Goal: Find specific page/section: Find specific page/section

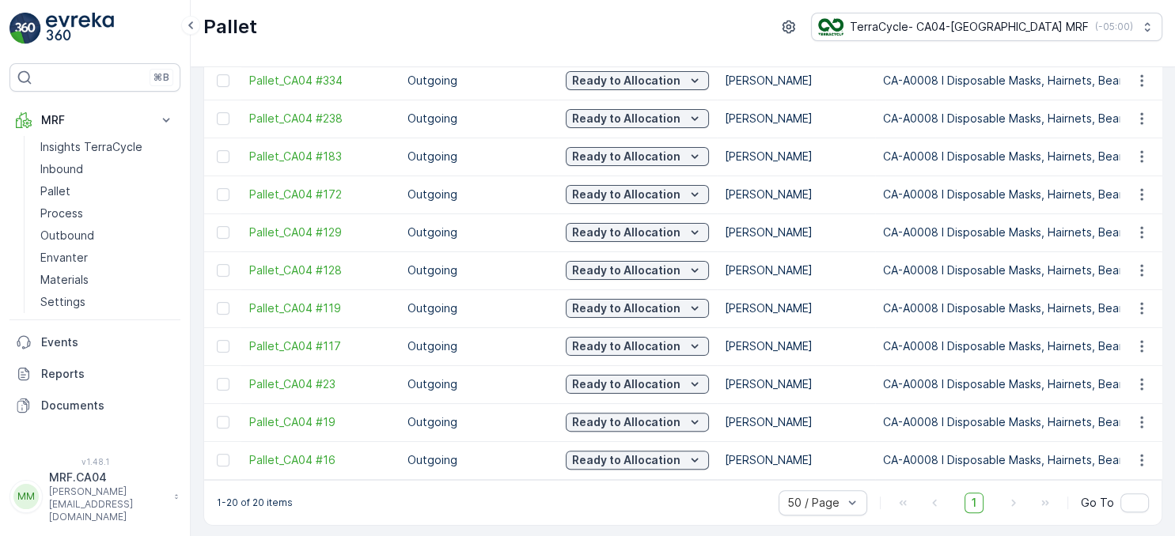
scroll to position [465, 0]
click at [228, 78] on div at bounding box center [223, 80] width 13 height 13
click at [217, 74] on input "checkbox" at bounding box center [217, 74] width 0 height 0
click at [229, 114] on div at bounding box center [223, 118] width 13 height 13
click at [217, 112] on input "checkbox" at bounding box center [217, 112] width 0 height 0
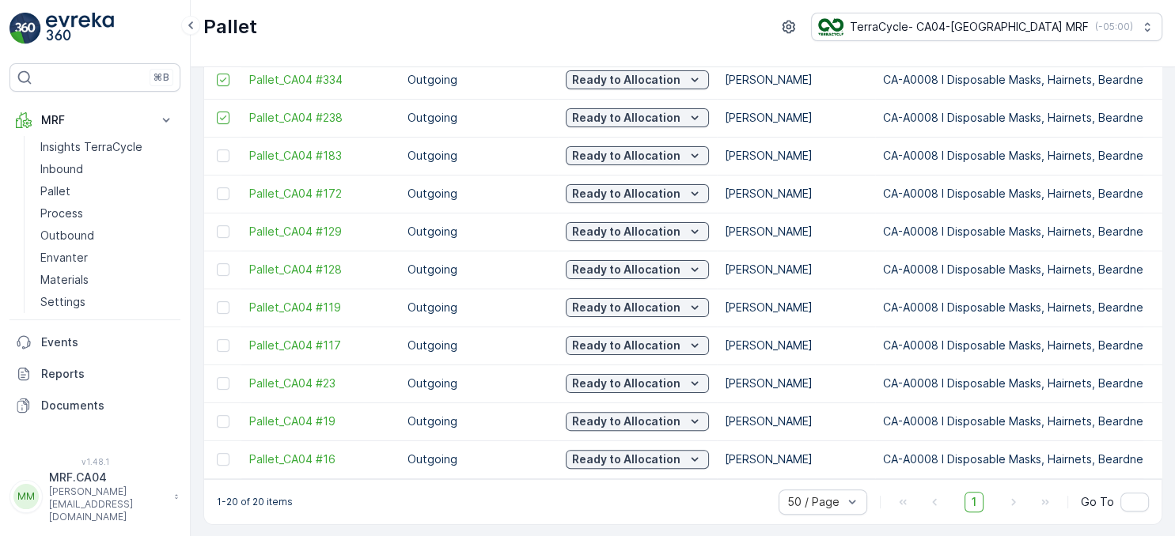
click at [231, 65] on div "Pallet TerraCycle- CA04-Canada MRF ( -05:00 )" at bounding box center [683, 33] width 984 height 67
click at [225, 150] on div at bounding box center [223, 156] width 13 height 13
click at [217, 150] on input "checkbox" at bounding box center [217, 150] width 0 height 0
click at [63, 371] on p "Reports" at bounding box center [107, 374] width 133 height 16
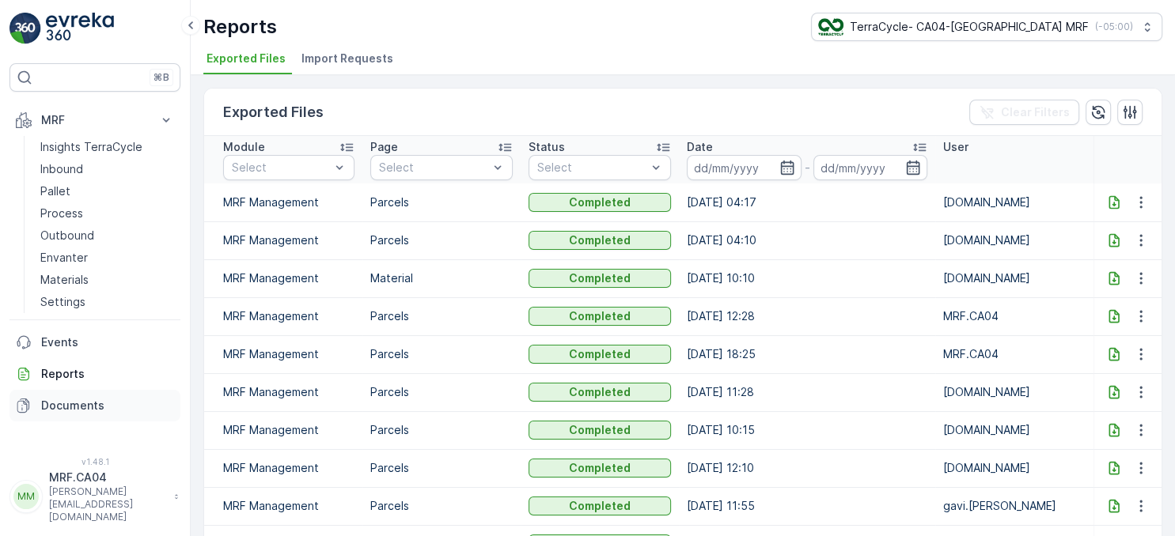
click at [70, 405] on p "Documents" at bounding box center [107, 406] width 133 height 16
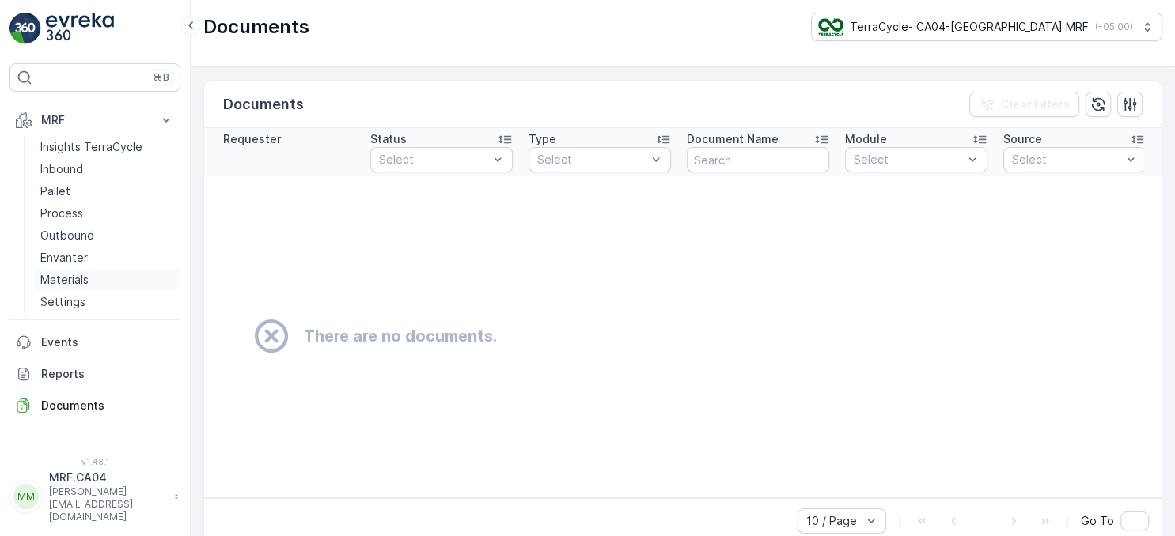
click at [68, 282] on p "Materials" at bounding box center [64, 280] width 48 height 16
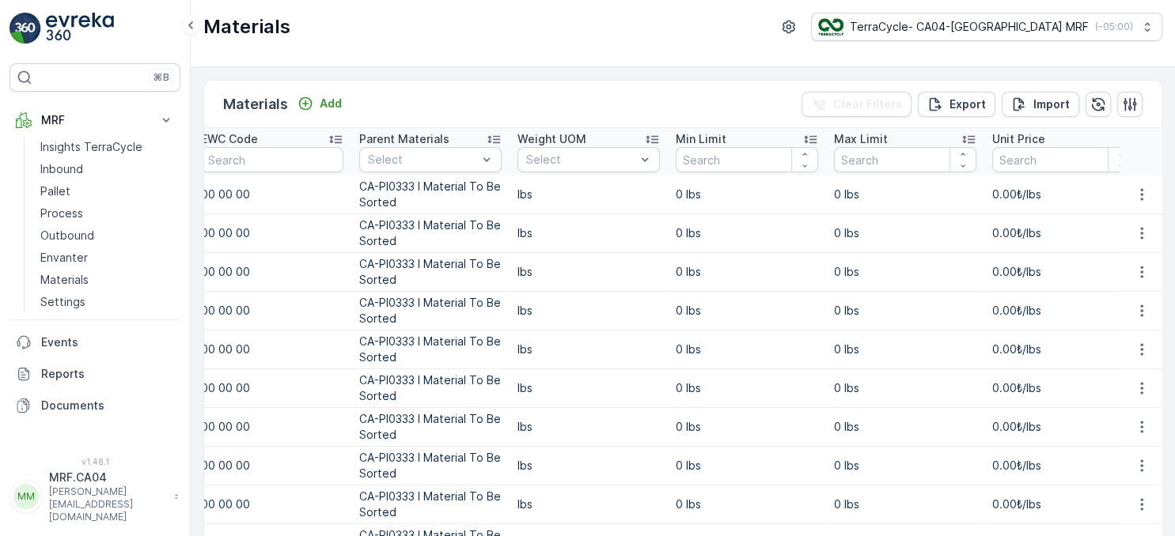
scroll to position [0, 448]
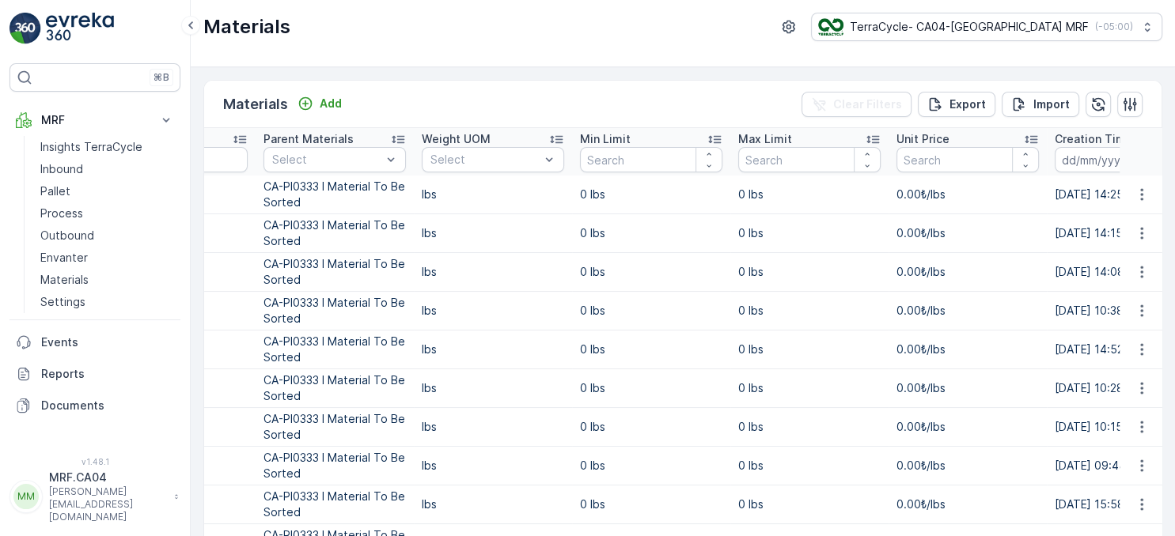
drag, startPoint x: 904, startPoint y: 267, endPoint x: 951, endPoint y: 266, distance: 47.5
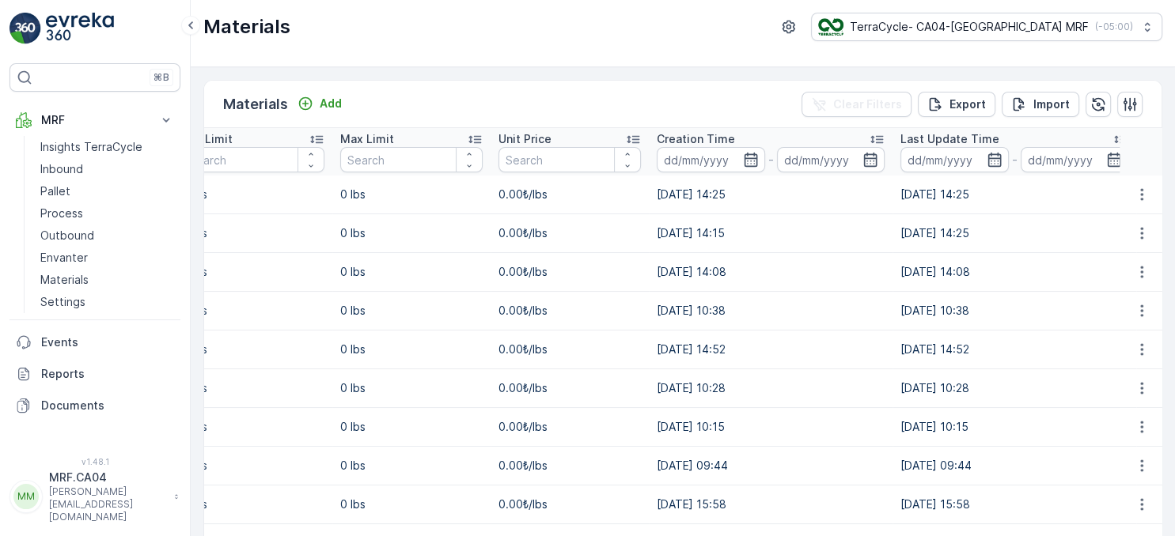
scroll to position [0, 847]
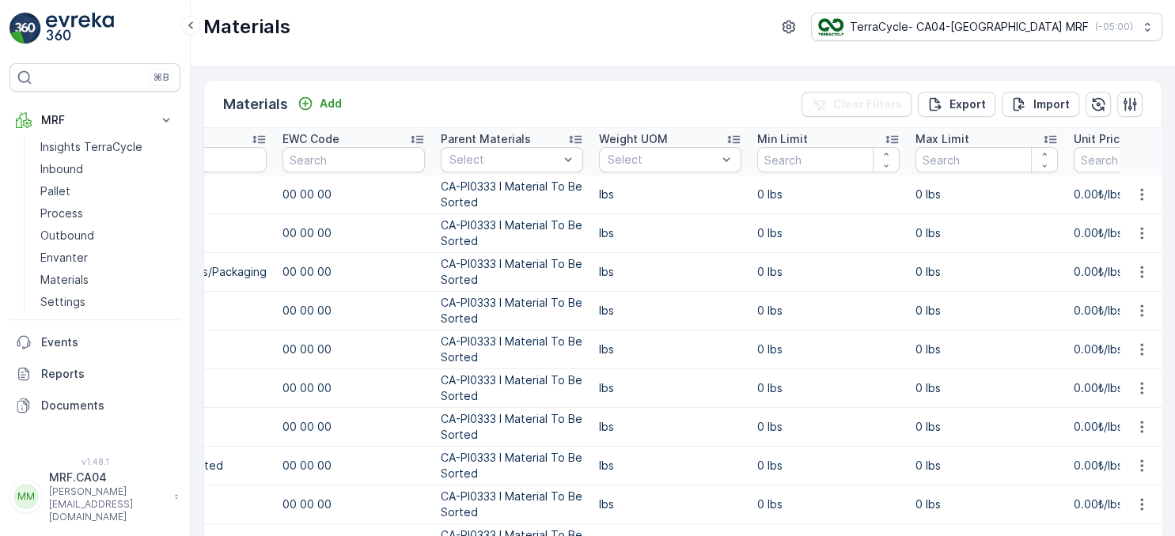
drag, startPoint x: 952, startPoint y: 266, endPoint x: 843, endPoint y: 275, distance: 108.8
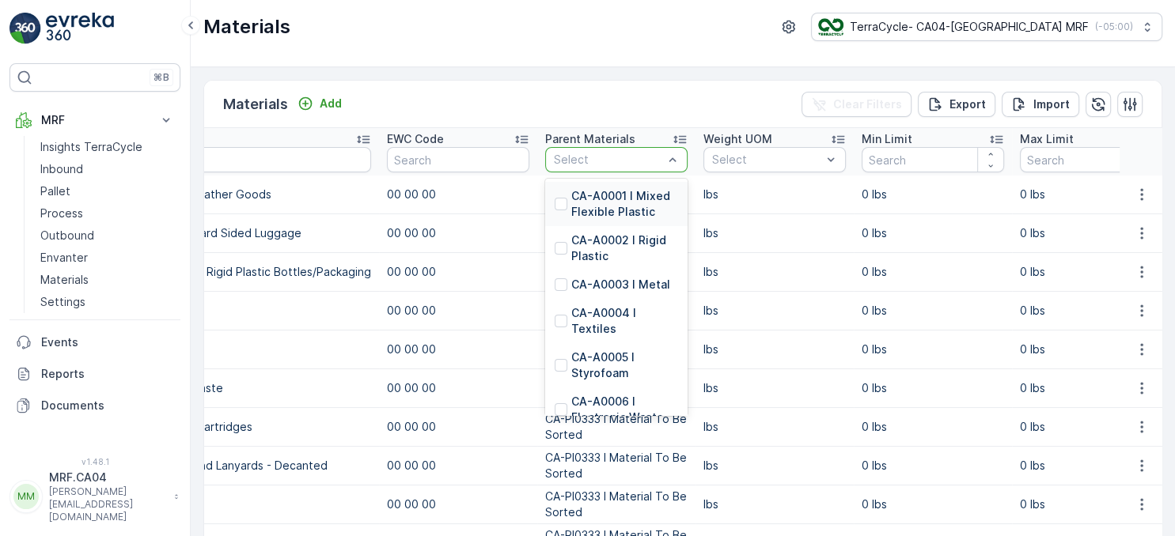
click at [641, 165] on div at bounding box center [608, 159] width 112 height 13
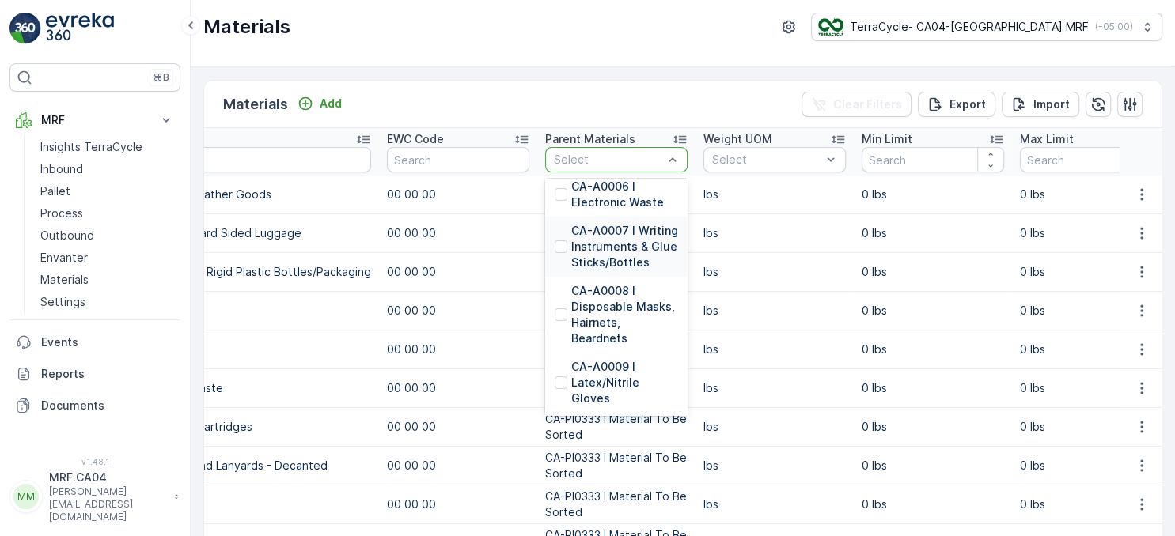
scroll to position [239, 0]
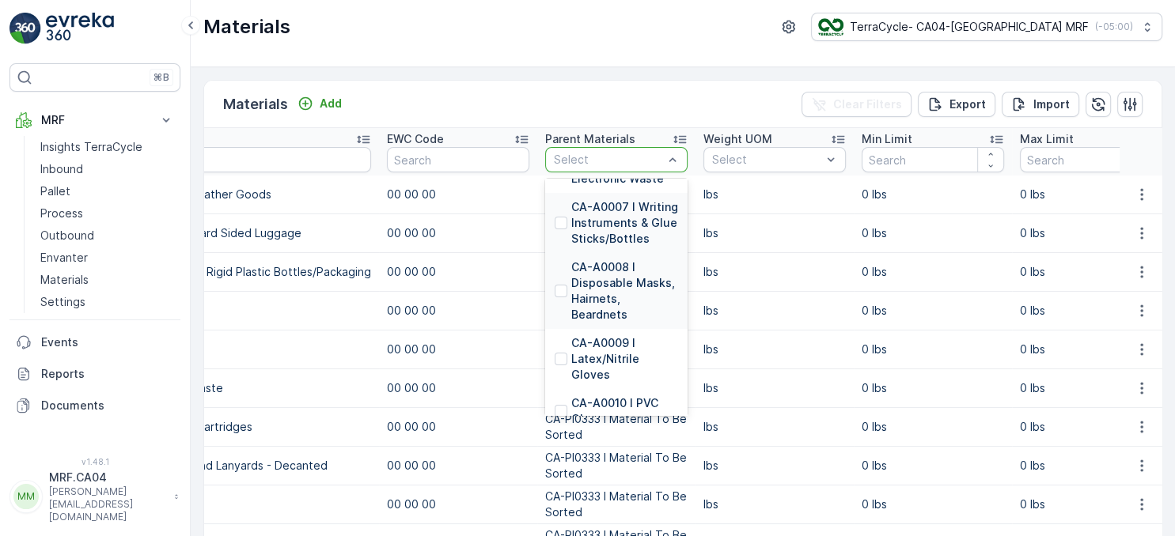
click at [633, 297] on p "CA-A0008 I Disposable Masks, Hairnets, Beardnets" at bounding box center [624, 291] width 107 height 63
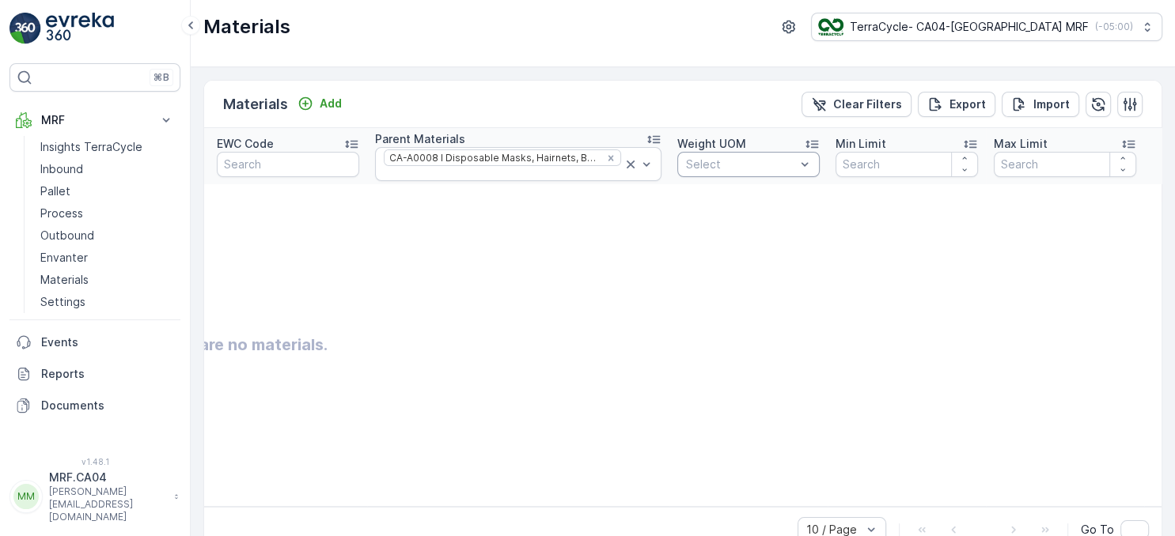
click at [797, 172] on div at bounding box center [805, 165] width 16 height 24
click at [720, 230] on div "lbs" at bounding box center [748, 229] width 142 height 28
click at [332, 154] on input "text" at bounding box center [288, 164] width 142 height 25
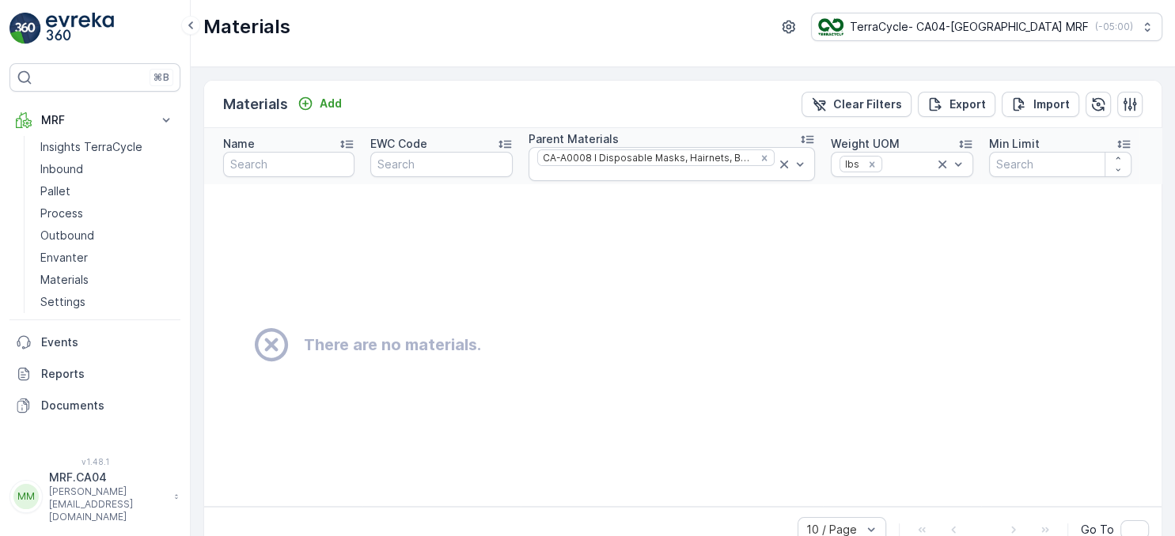
drag, startPoint x: 639, startPoint y: 223, endPoint x: 547, endPoint y: 228, distance: 92.7
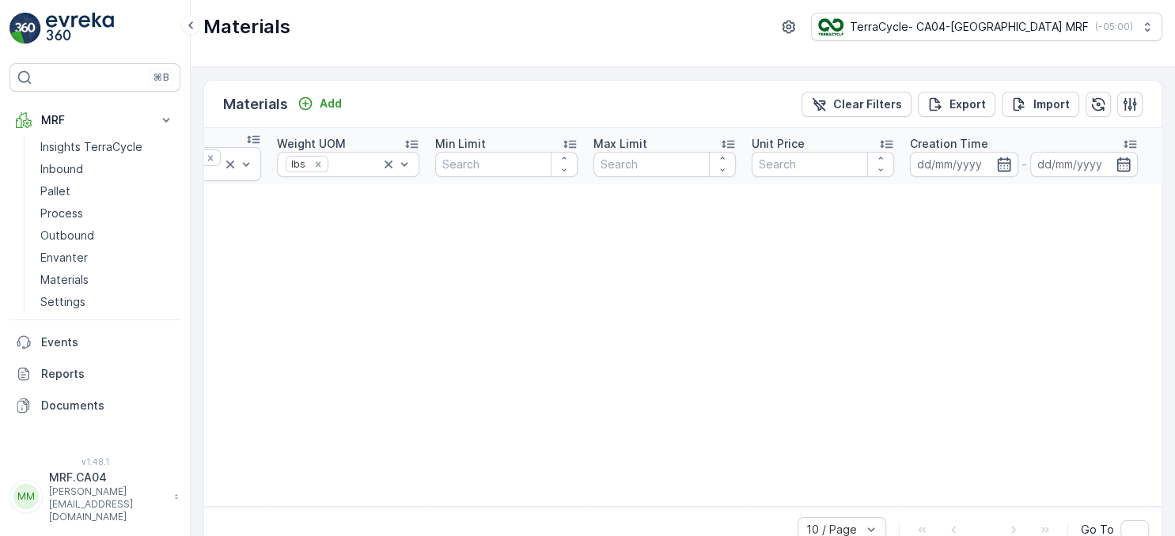
scroll to position [0, 788]
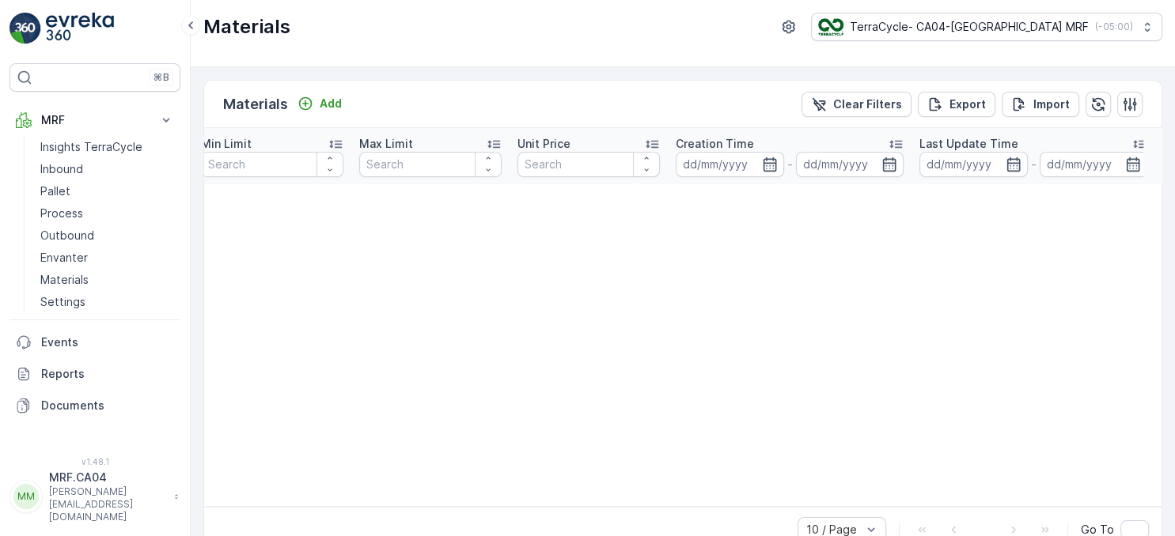
drag, startPoint x: 492, startPoint y: 220, endPoint x: 650, endPoint y: 227, distance: 158.4
click at [717, 168] on input at bounding box center [730, 164] width 108 height 25
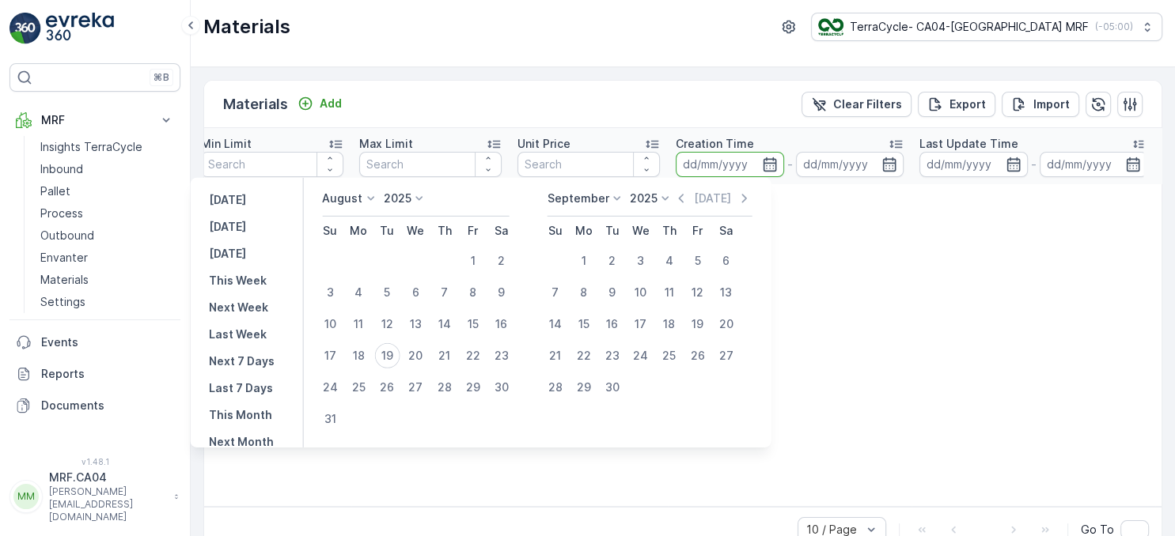
click at [374, 199] on icon at bounding box center [370, 198] width 7 height 4
click at [400, 199] on p "2025" at bounding box center [398, 199] width 28 height 16
click at [407, 306] on span "2024" at bounding box center [406, 309] width 27 height 16
click at [621, 199] on icon at bounding box center [615, 199] width 16 height 16
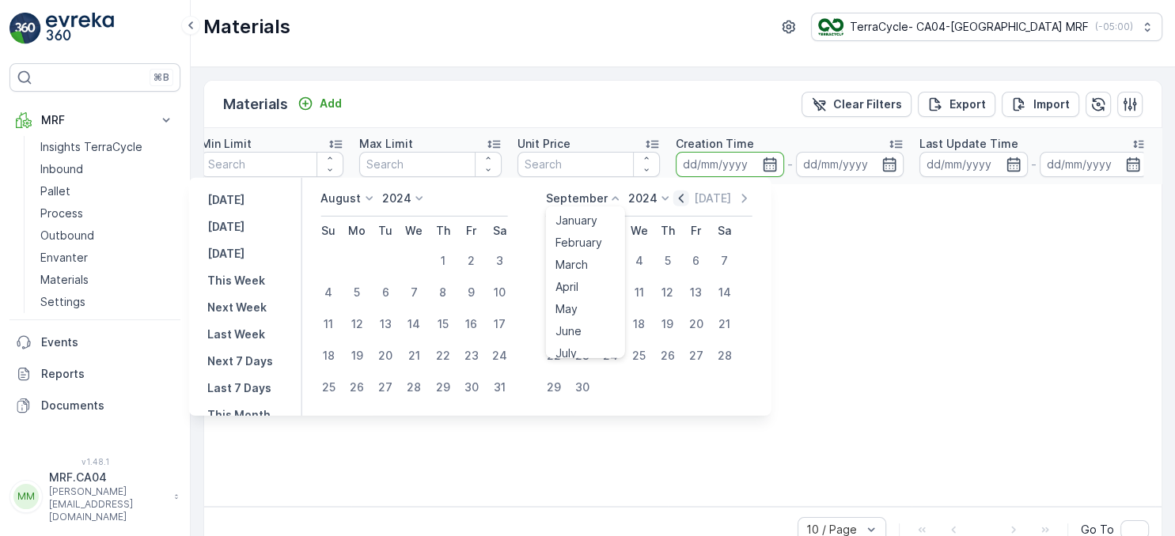
click at [689, 198] on icon "button" at bounding box center [681, 199] width 16 height 16
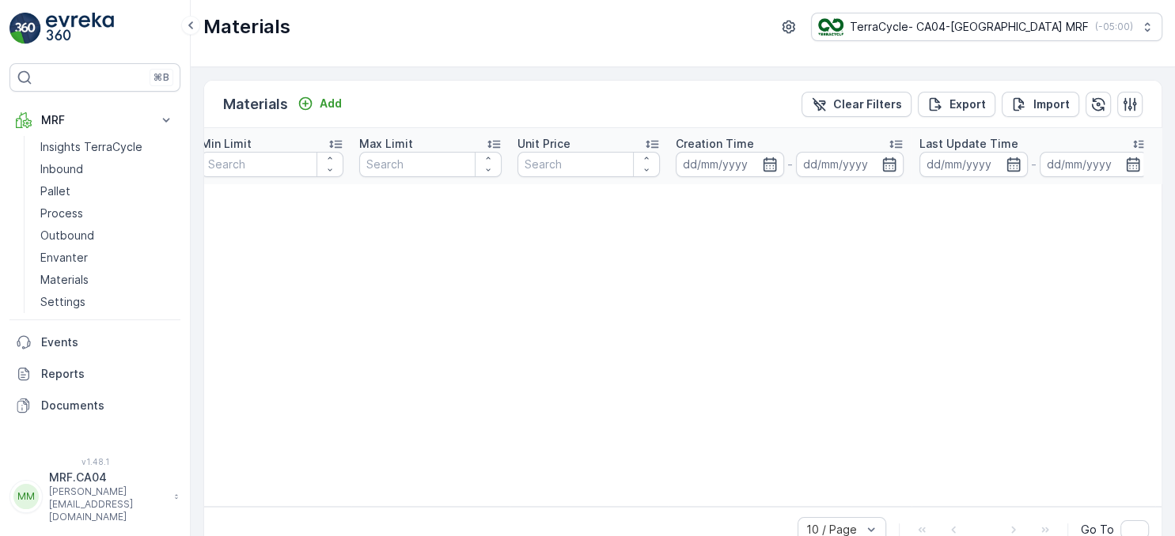
click at [850, 279] on table "Name EWC Code Parent Materials CA-A0008 I Disposable Masks, Hairnets, Beardnets…" at bounding box center [295, 317] width 1758 height 379
click at [733, 170] on input at bounding box center [730, 164] width 108 height 25
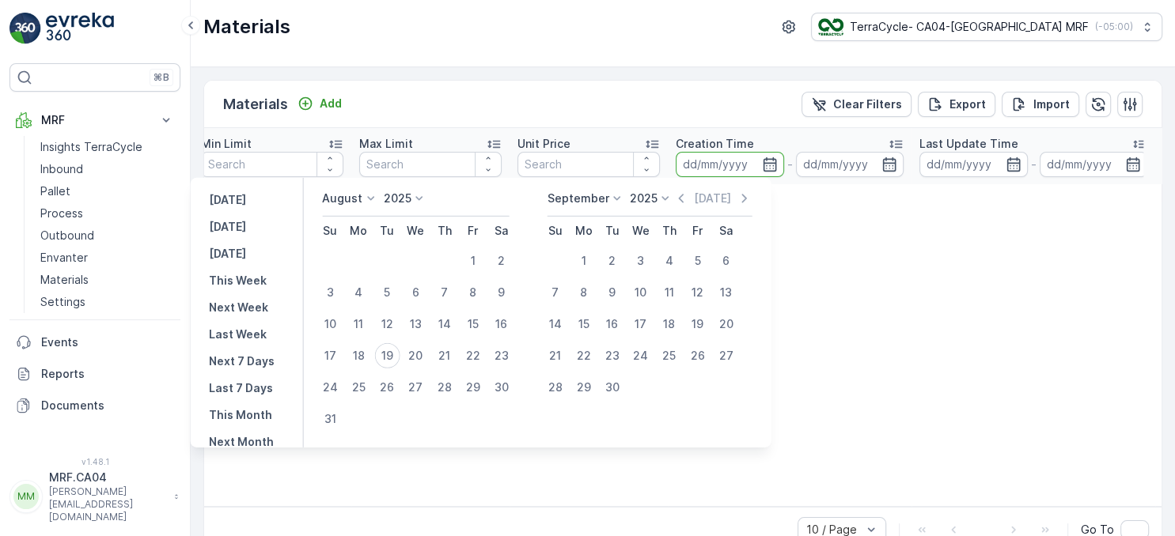
click at [408, 193] on p "2025" at bounding box center [398, 199] width 28 height 16
click at [412, 314] on span "2024" at bounding box center [406, 309] width 27 height 16
click at [455, 267] on div "1" at bounding box center [442, 260] width 25 height 25
type input "01.08.2024"
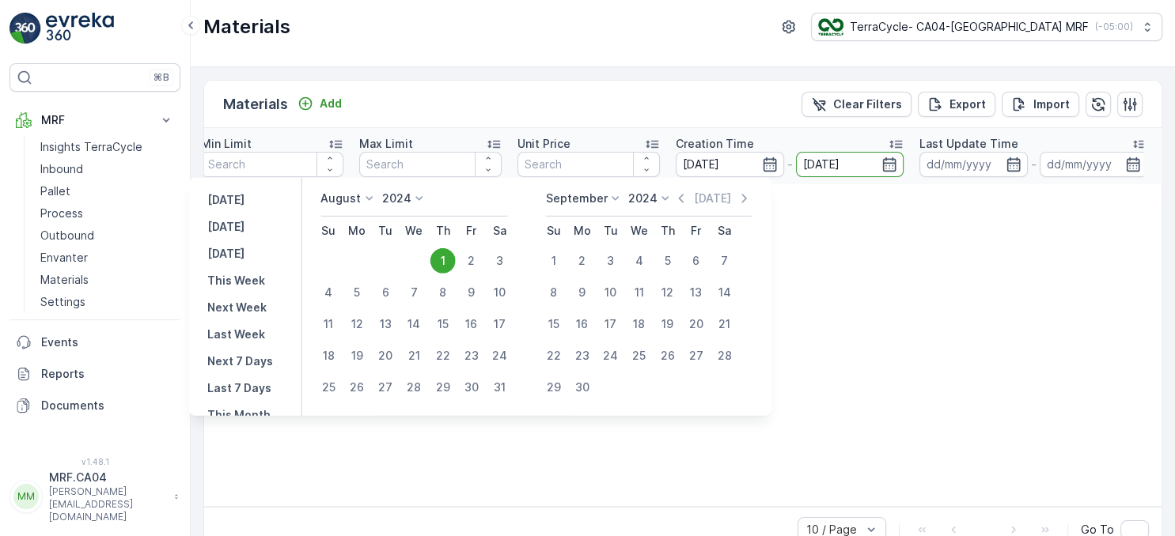
click at [850, 169] on input "01.08.2024" at bounding box center [850, 164] width 108 height 25
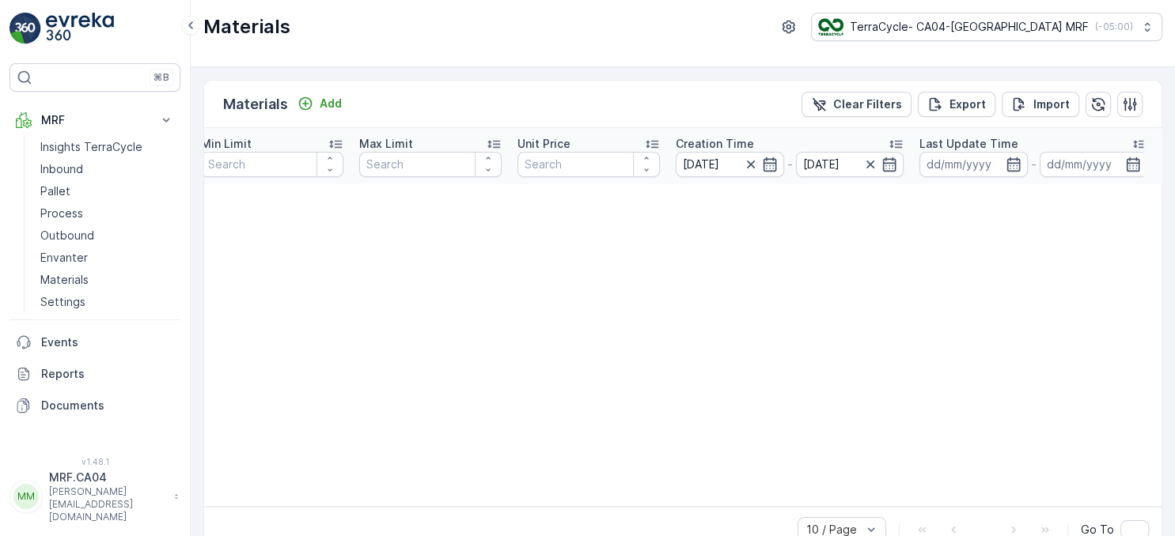
click at [862, 169] on icon "button" at bounding box center [870, 165] width 16 height 16
click at [824, 162] on input at bounding box center [850, 164] width 108 height 25
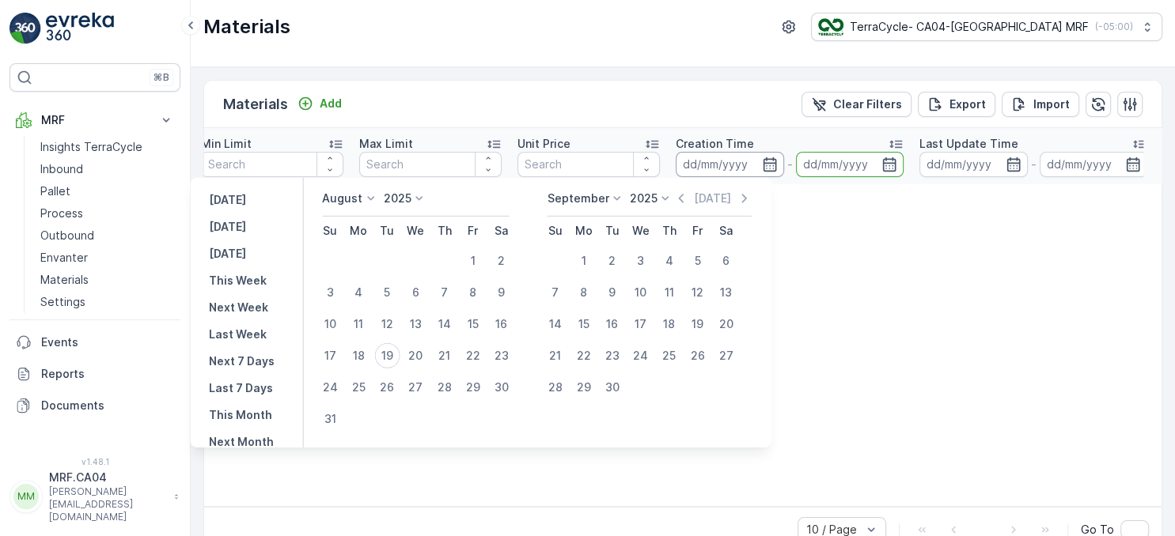
click at [728, 163] on input at bounding box center [730, 164] width 108 height 25
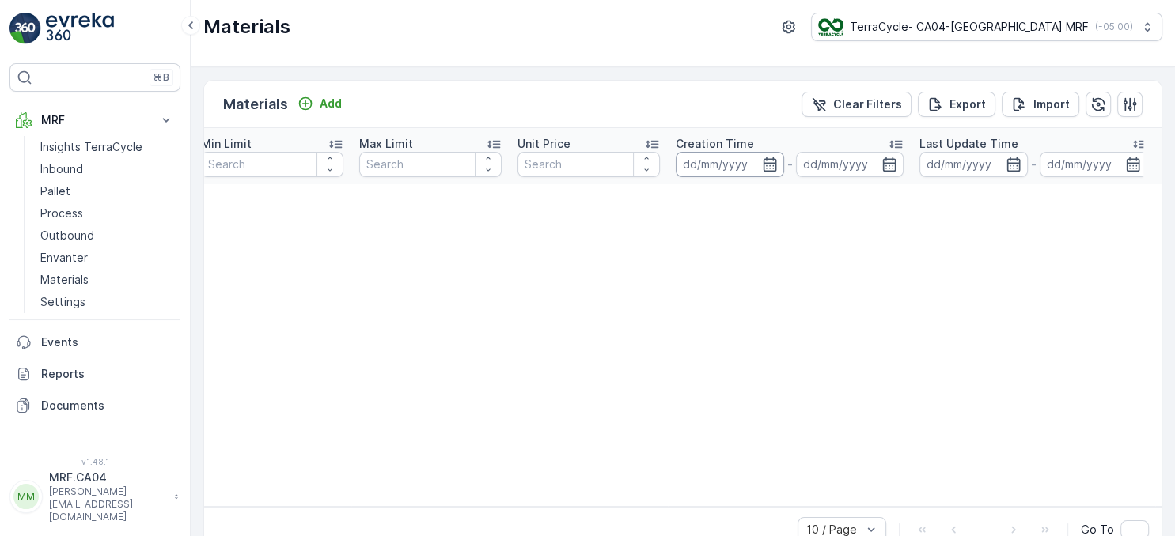
click at [728, 163] on input at bounding box center [730, 164] width 108 height 25
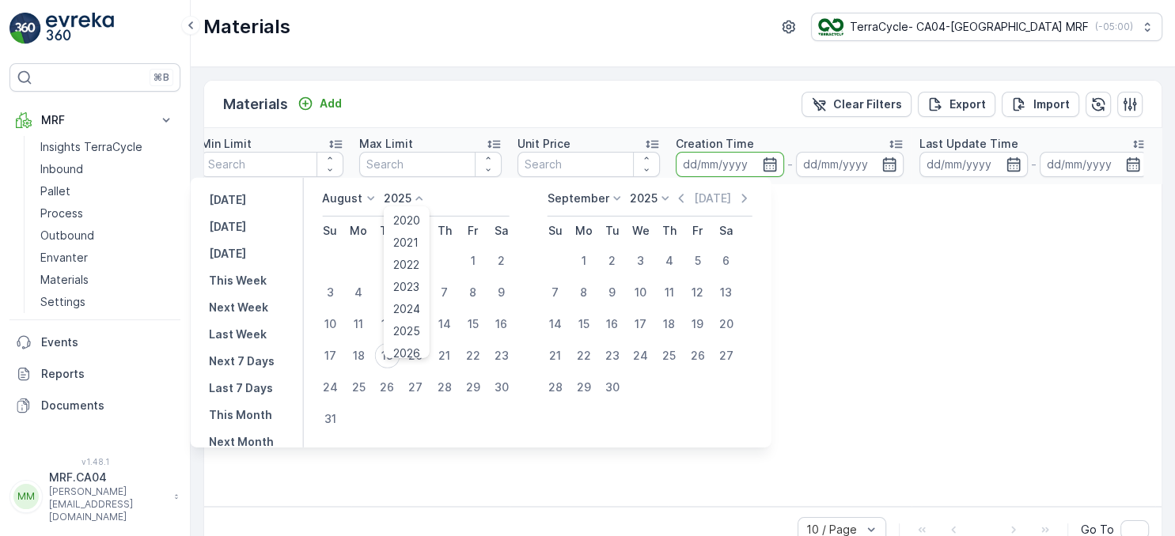
click at [407, 199] on p "2025" at bounding box center [398, 199] width 28 height 16
click at [420, 310] on span "2024" at bounding box center [406, 309] width 27 height 16
click at [665, 197] on icon at bounding box center [665, 199] width 16 height 16
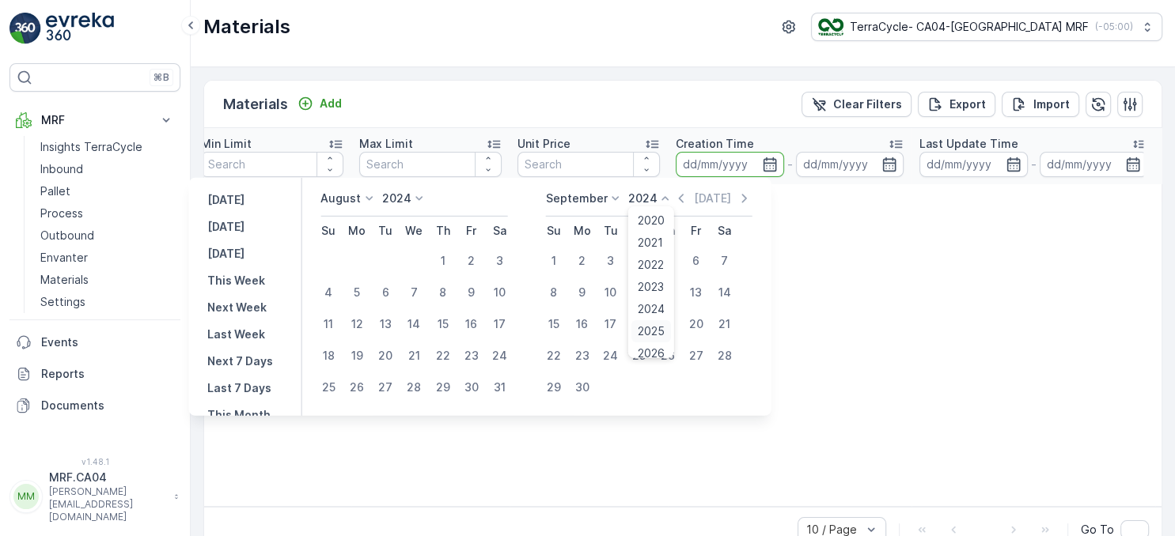
click at [661, 327] on span "2025" at bounding box center [651, 332] width 27 height 16
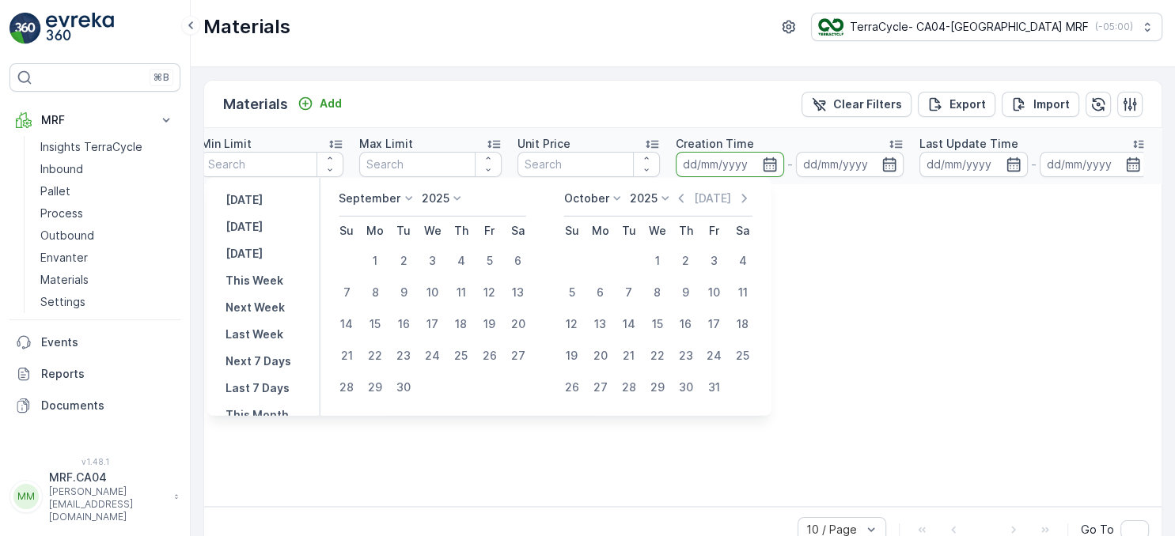
click at [692, 166] on input at bounding box center [730, 164] width 108 height 25
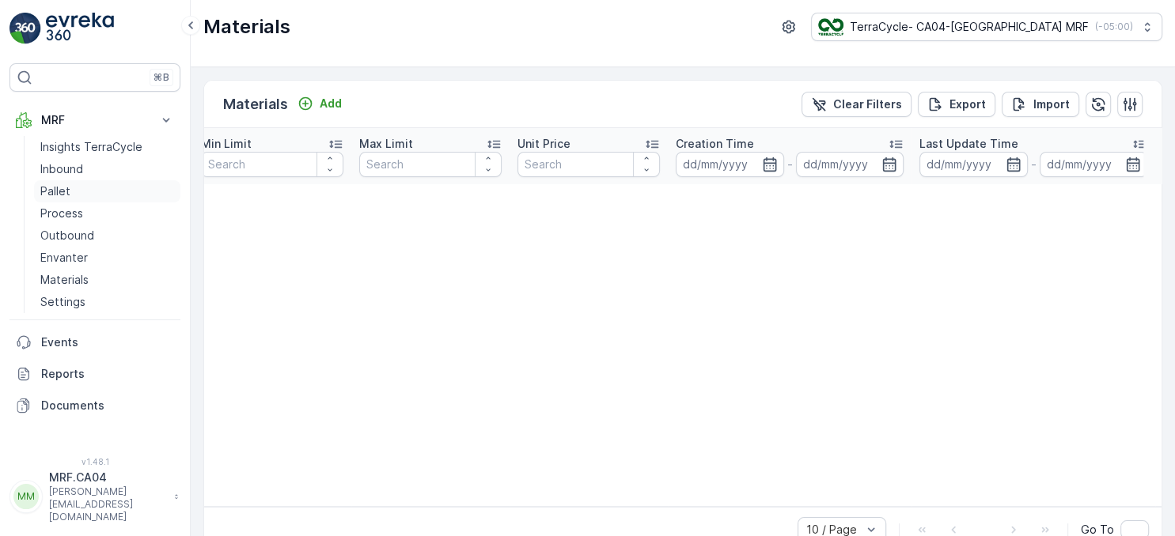
click at [62, 190] on p "Pallet" at bounding box center [55, 192] width 30 height 16
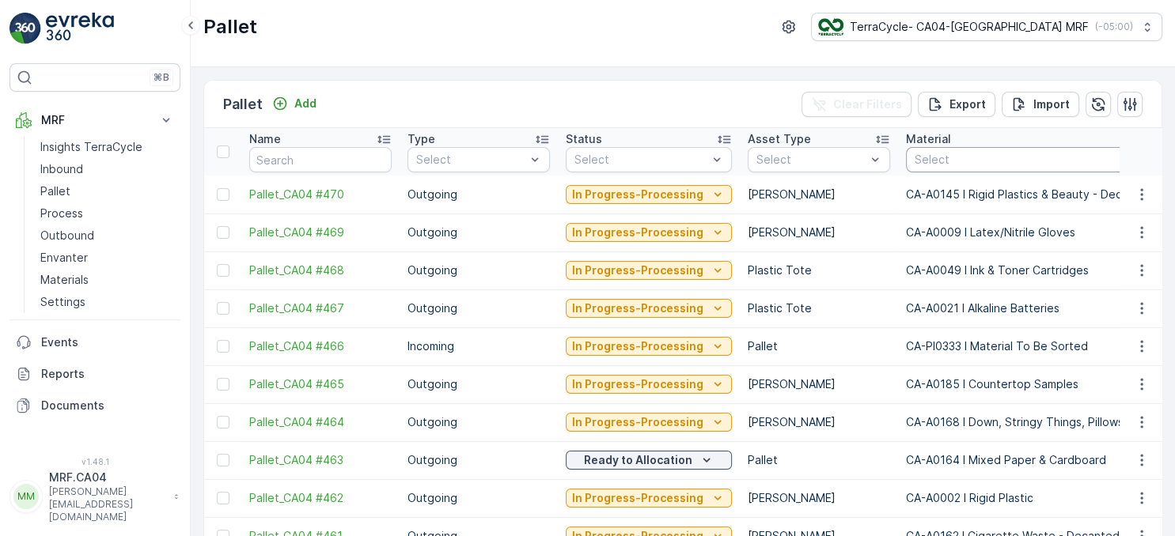
click at [951, 159] on div at bounding box center [1044, 159] width 262 height 13
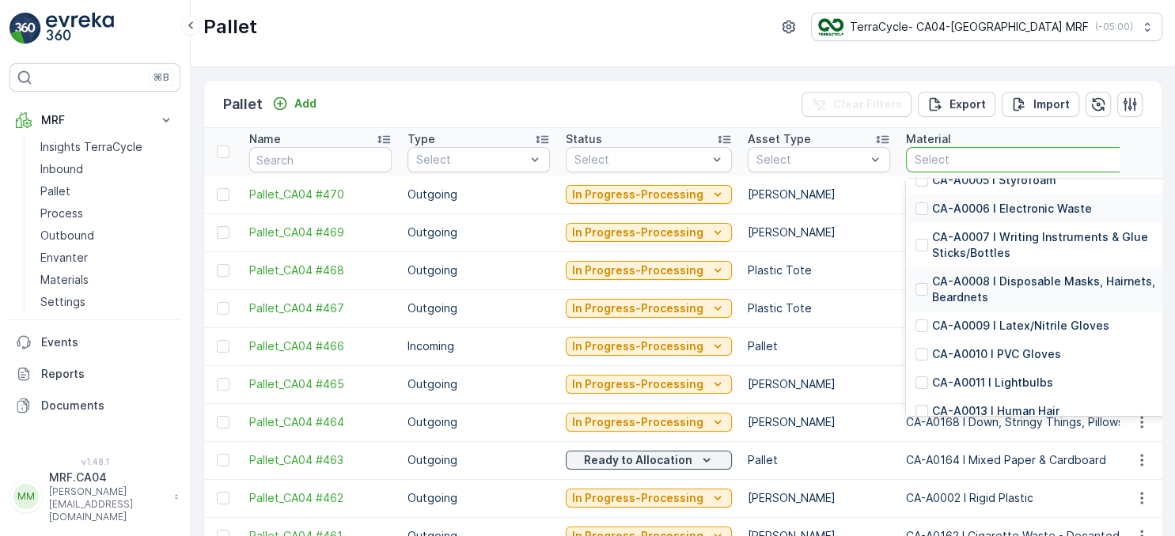
scroll to position [159, 0]
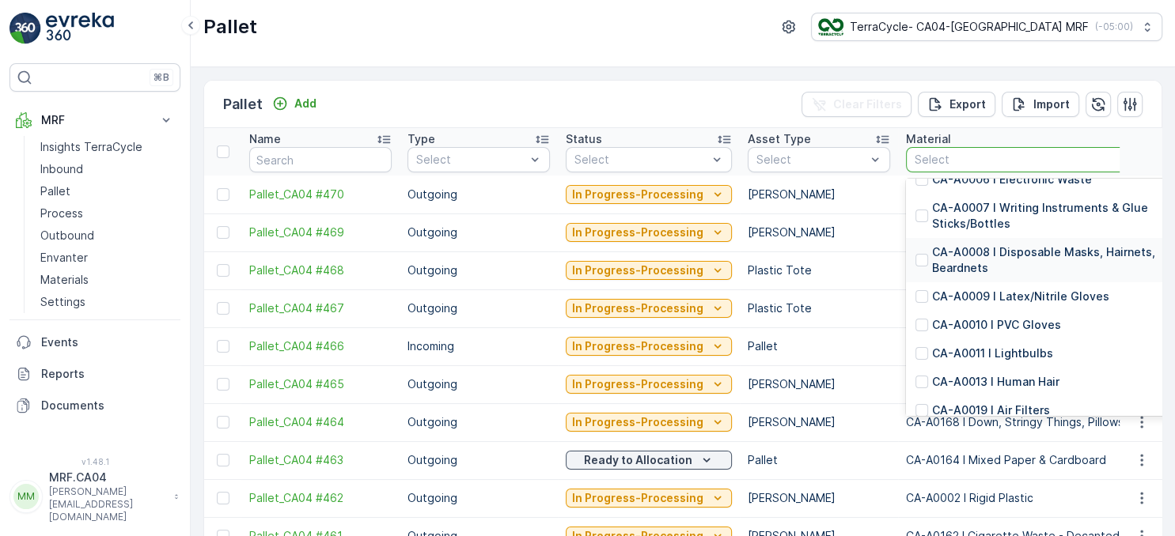
click at [1014, 257] on p "CA-A0008 I Disposable Masks, Hairnets, Beardnets" at bounding box center [1060, 260] width 256 height 32
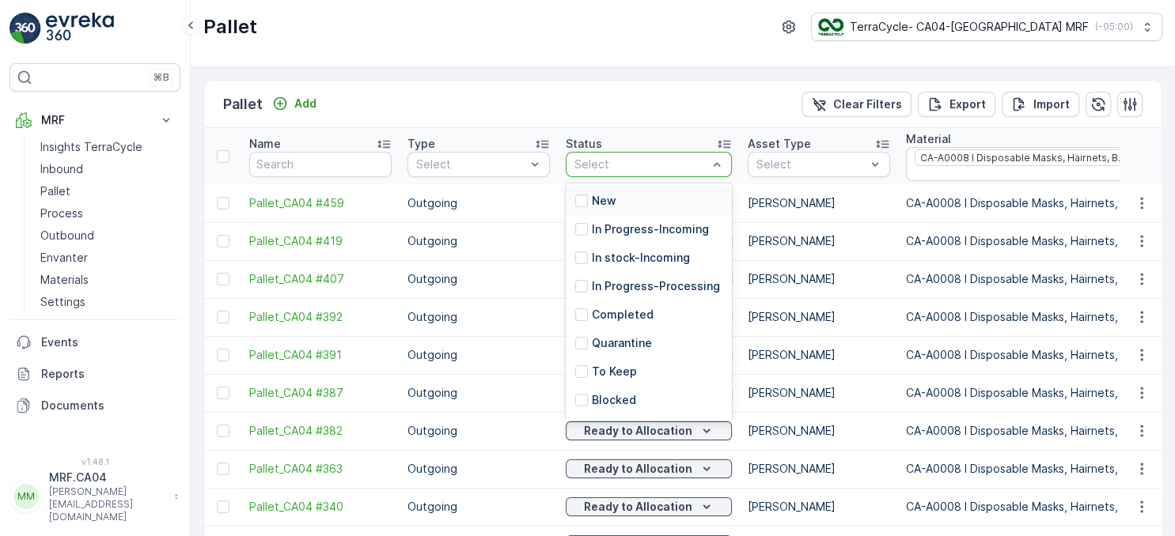
click at [664, 173] on div "Select" at bounding box center [649, 164] width 166 height 25
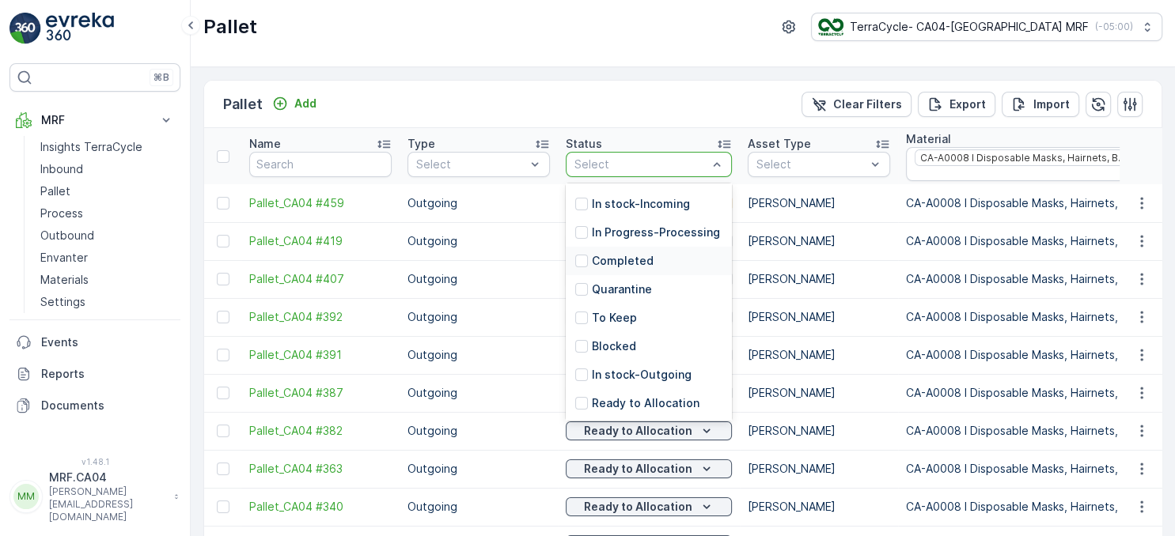
scroll to position [79, 0]
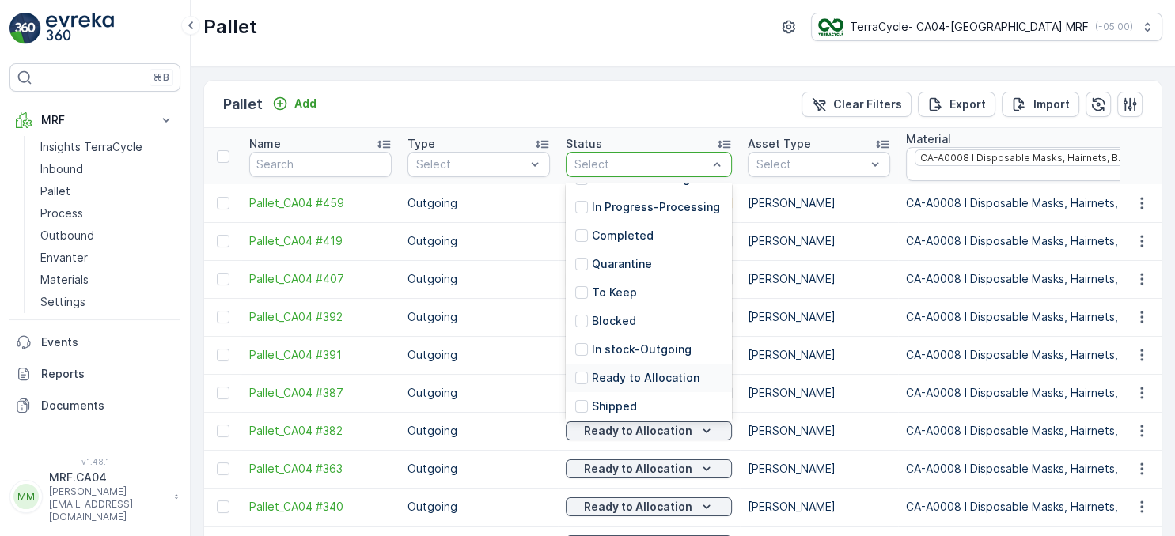
click at [641, 372] on p "Ready to Allocation" at bounding box center [646, 378] width 108 height 16
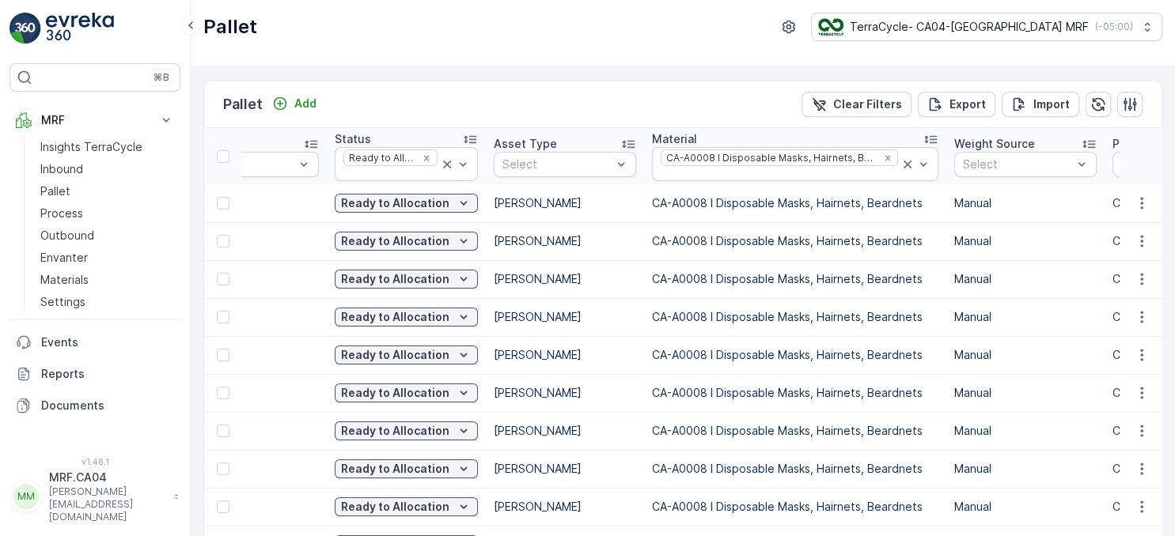
drag, startPoint x: 1078, startPoint y: 135, endPoint x: 1109, endPoint y: 136, distance: 30.9
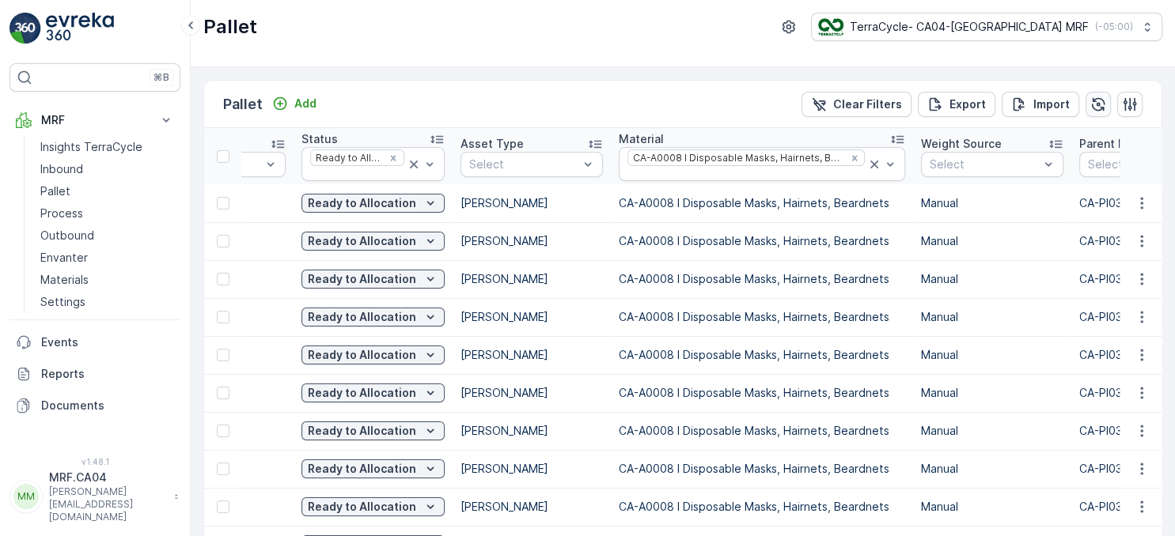
click at [1099, 101] on icon "button" at bounding box center [1098, 105] width 16 height 16
click at [1126, 106] on icon "button" at bounding box center [1130, 103] width 13 height 13
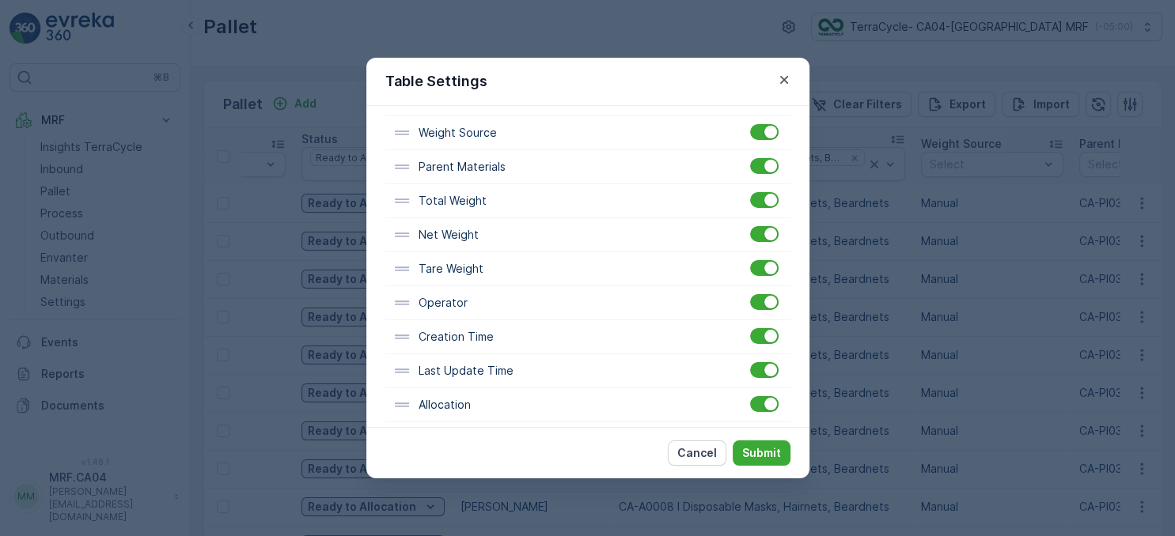
scroll to position [400, 0]
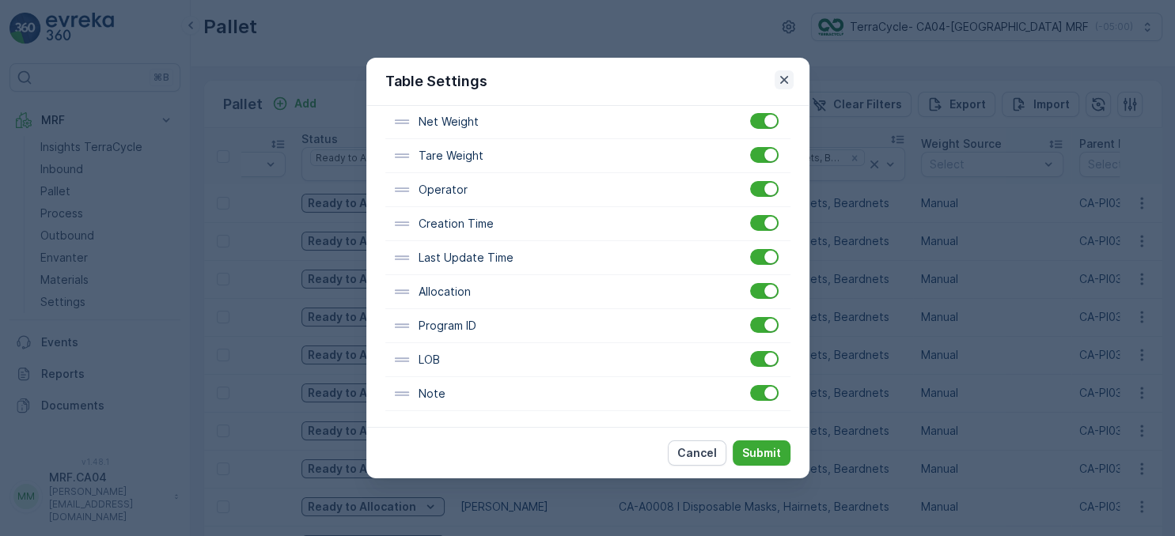
click at [786, 84] on icon "button" at bounding box center [784, 80] width 16 height 16
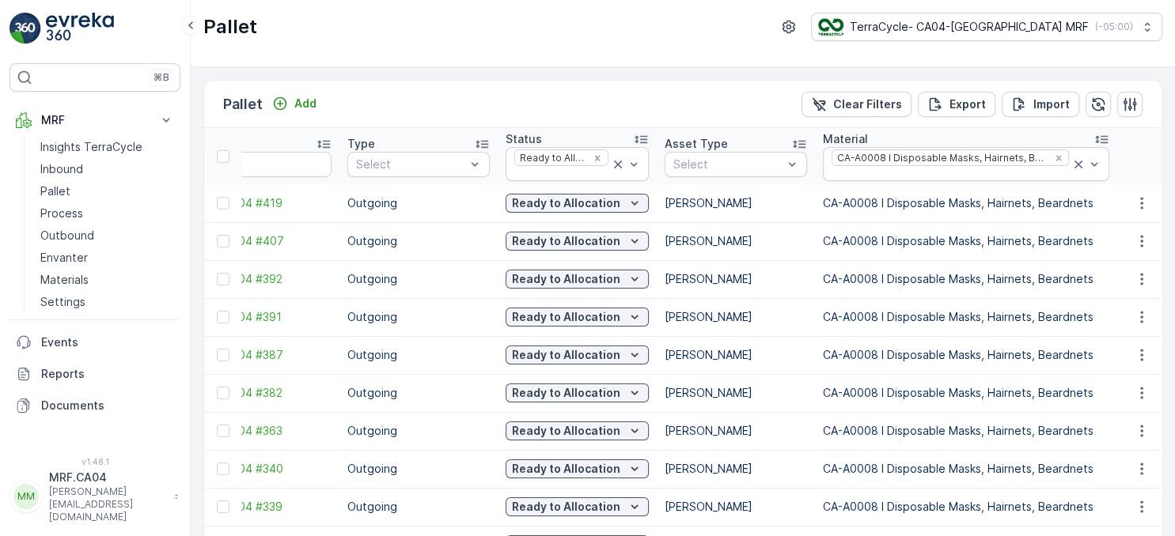
scroll to position [0, 0]
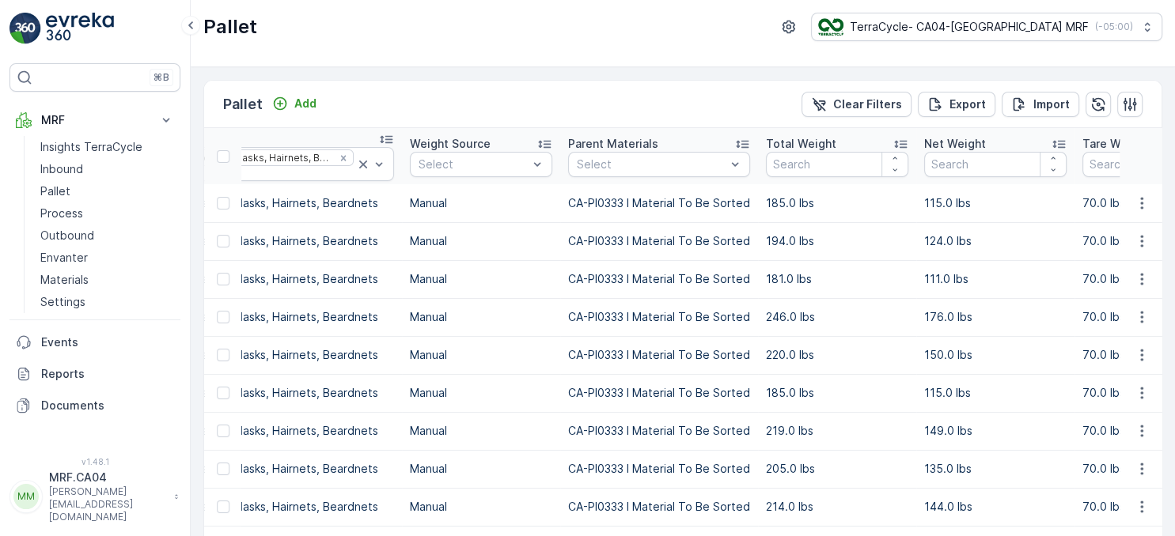
drag, startPoint x: 1053, startPoint y: 256, endPoint x: 1107, endPoint y: 264, distance: 54.4
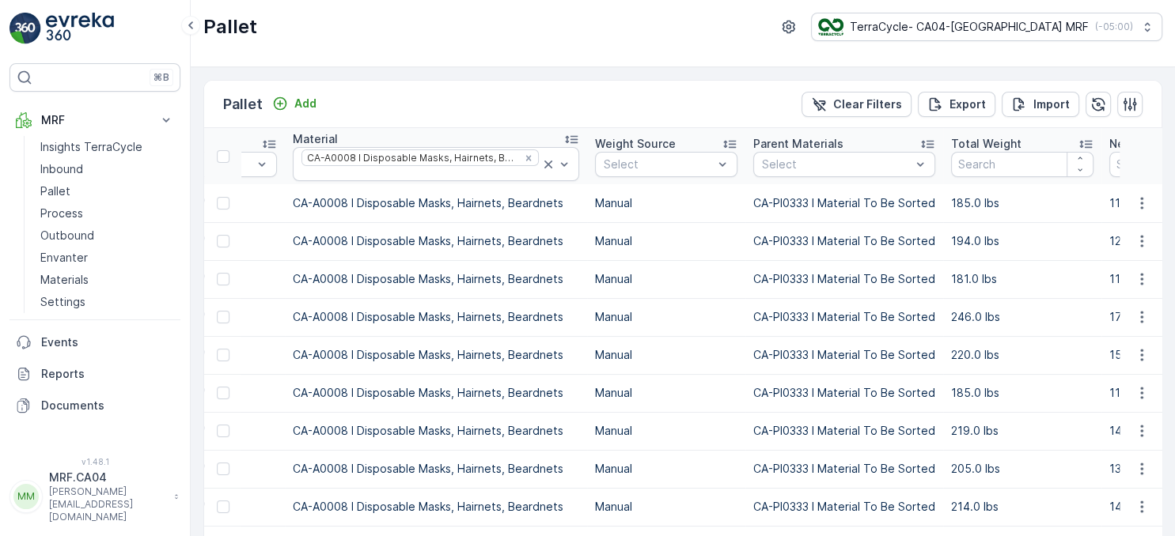
scroll to position [0, 547]
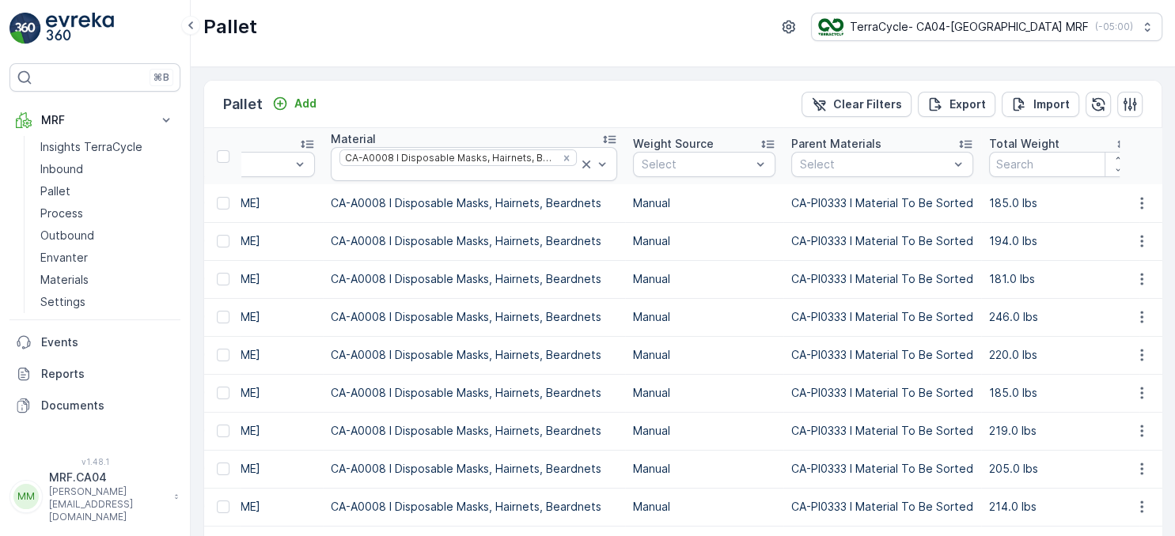
drag, startPoint x: 1007, startPoint y: 248, endPoint x: 980, endPoint y: 256, distance: 28.0
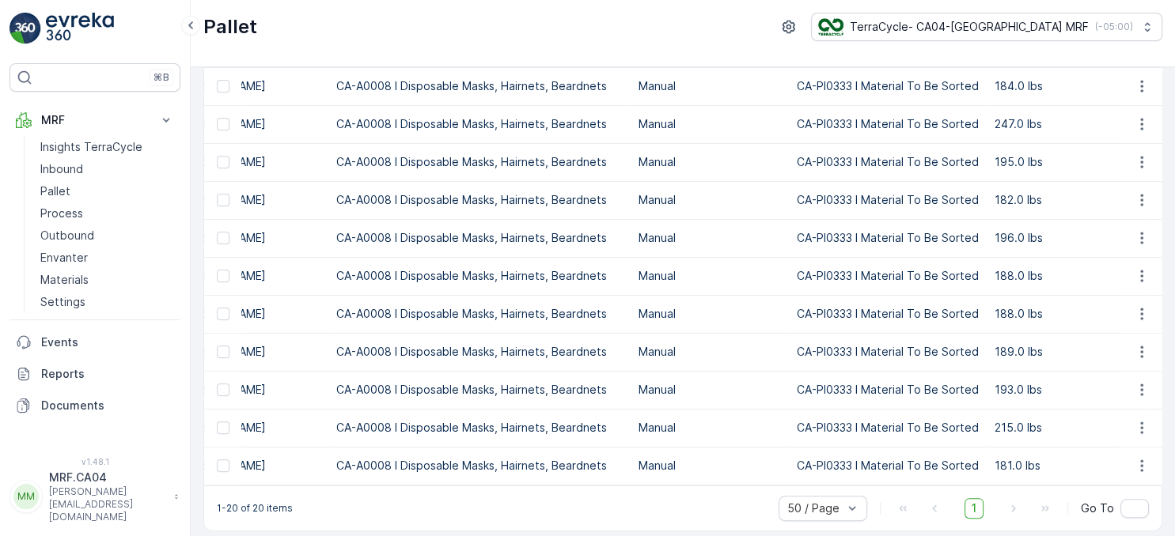
scroll to position [465, 0]
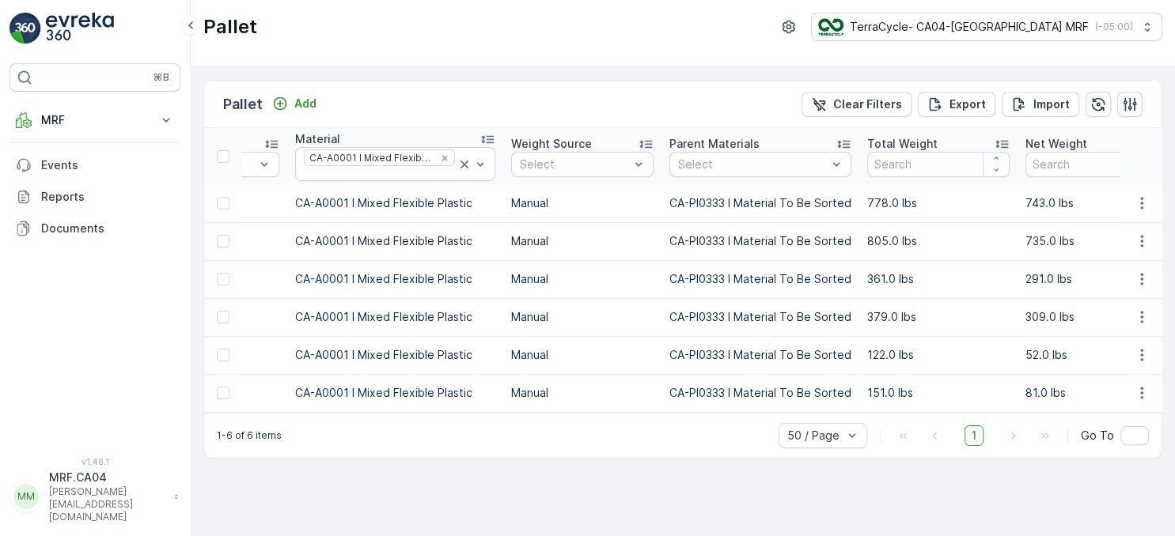
scroll to position [0, 589]
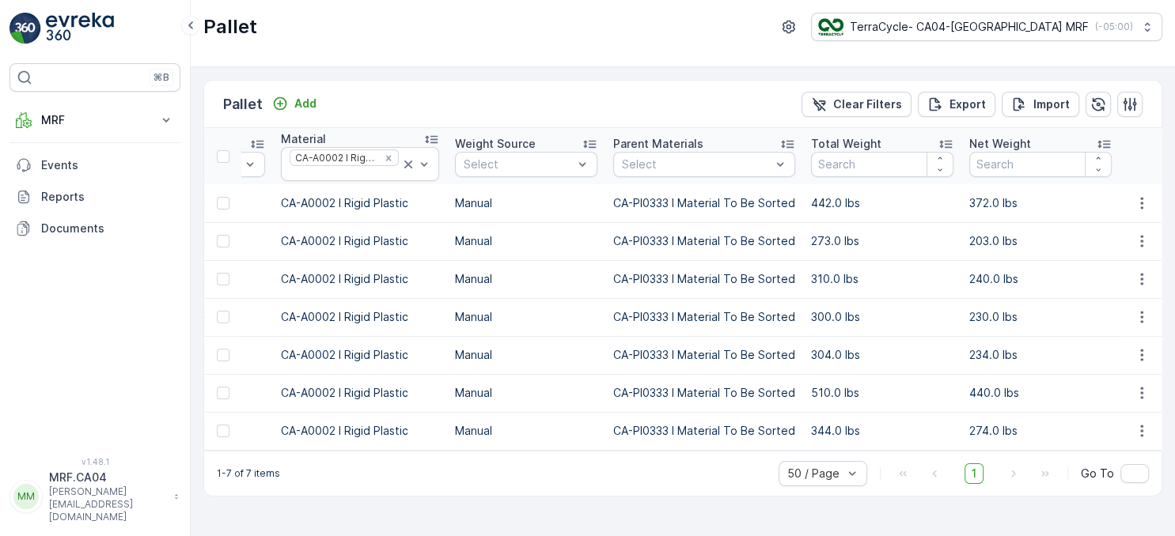
scroll to position [0, 610]
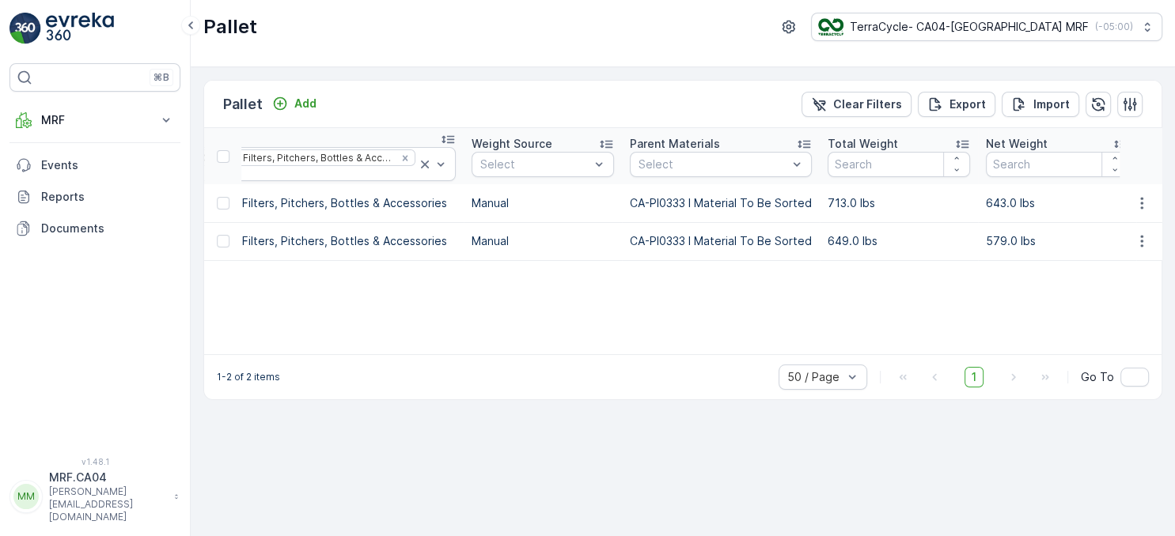
scroll to position [0, 748]
